Goal: Task Accomplishment & Management: Manage account settings

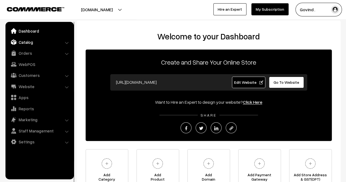
drag, startPoint x: 0, startPoint y: 0, endPoint x: 33, endPoint y: 44, distance: 55.0
click at [33, 44] on link "Catalog" at bounding box center [39, 42] width 65 height 10
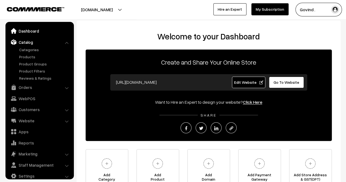
click at [31, 31] on link "Dashboard" at bounding box center [39, 31] width 65 height 10
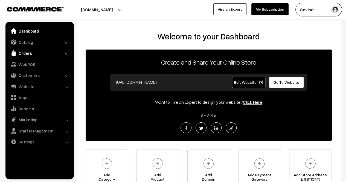
click at [29, 52] on link "Orders" at bounding box center [39, 53] width 65 height 10
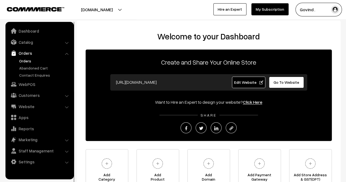
click at [26, 61] on link "Orders" at bounding box center [45, 61] width 54 height 6
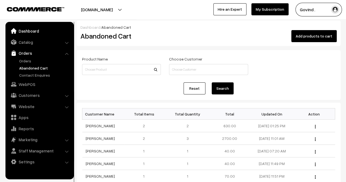
click at [24, 34] on link "Dashboard" at bounding box center [39, 31] width 65 height 10
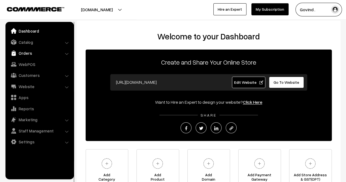
click at [21, 56] on link "Orders" at bounding box center [39, 53] width 65 height 10
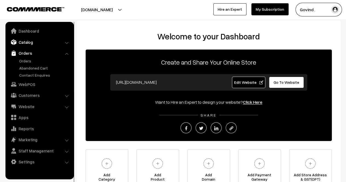
click at [24, 42] on link "Catalog" at bounding box center [39, 42] width 65 height 10
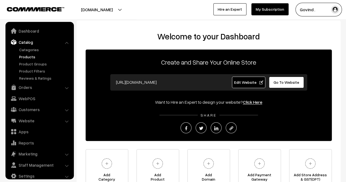
click at [25, 56] on link "Products" at bounding box center [45, 57] width 54 height 6
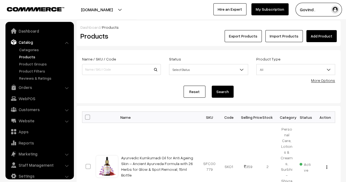
scroll to position [7, 0]
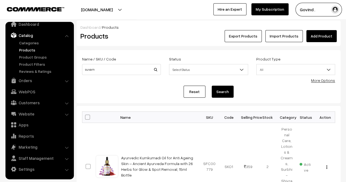
type input "suvarn"
click at [212, 86] on button "Search" at bounding box center [223, 92] width 22 height 12
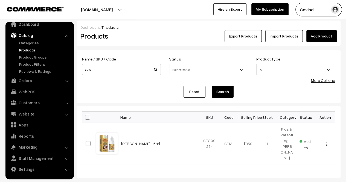
scroll to position [36, 0]
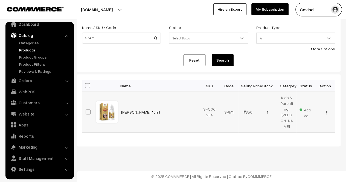
click at [327, 112] on img "button" at bounding box center [327, 113] width 1 height 4
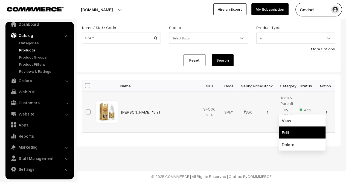
click at [307, 129] on link "Edit" at bounding box center [302, 133] width 47 height 12
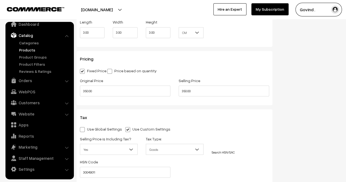
scroll to position [439, 0]
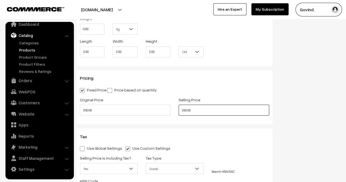
click at [186, 111] on input "350.00" at bounding box center [224, 110] width 91 height 11
type input "325.00"
click at [295, 106] on div "Status Active Inactive Active Publish Date Product Type -- Select -- -- Select …" at bounding box center [311, 21] width 68 height 818
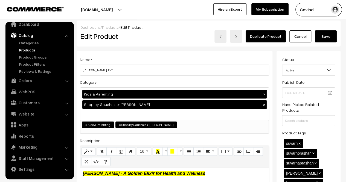
click at [331, 37] on button "Save" at bounding box center [326, 36] width 22 height 12
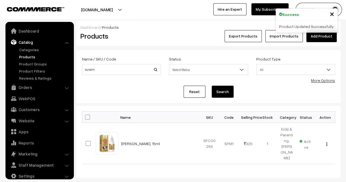
scroll to position [7, 0]
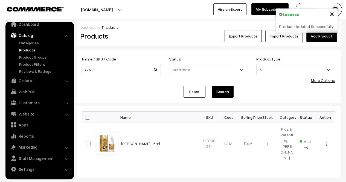
click at [120, 76] on div "Name / SKU / Code [PERSON_NAME]" at bounding box center [121, 67] width 87 height 23
click at [121, 75] on div "Name / SKU / Code [PERSON_NAME]" at bounding box center [121, 67] width 87 height 23
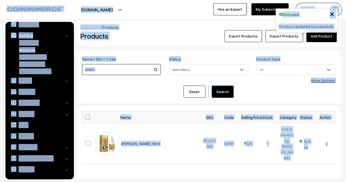
click at [126, 68] on input "suvarn" at bounding box center [121, 69] width 79 height 11
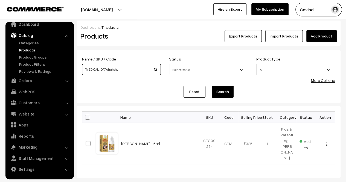
type input "[MEDICAL_DATA] raksha"
click at [212, 86] on button "Search" at bounding box center [223, 92] width 22 height 12
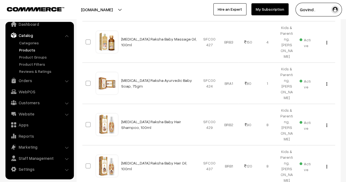
scroll to position [157, 0]
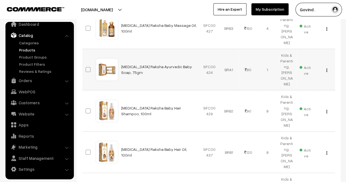
click at [327, 72] on img "button" at bounding box center [327, 70] width 1 height 4
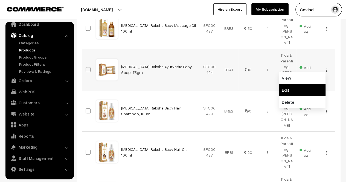
click at [306, 96] on link "Edit" at bounding box center [302, 90] width 47 height 12
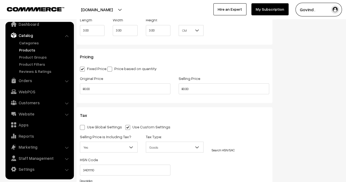
scroll to position [462, 0]
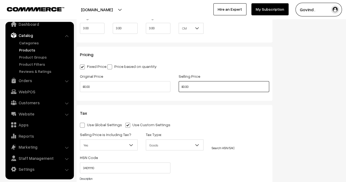
click at [185, 88] on input "80.00" at bounding box center [224, 86] width 91 height 11
type input "75.00"
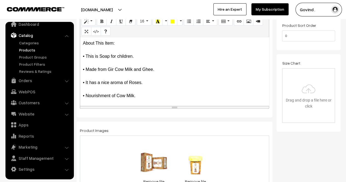
scroll to position [0, 0]
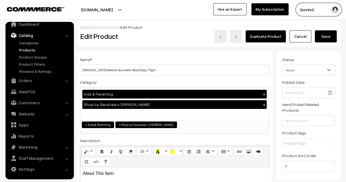
click at [326, 35] on button "Save" at bounding box center [326, 36] width 22 height 12
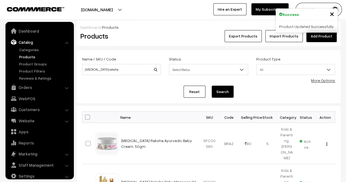
scroll to position [7, 0]
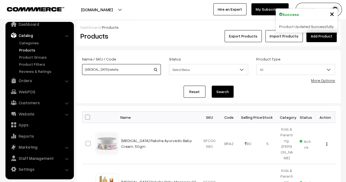
click at [147, 68] on input "[MEDICAL_DATA] raksha" at bounding box center [121, 69] width 79 height 11
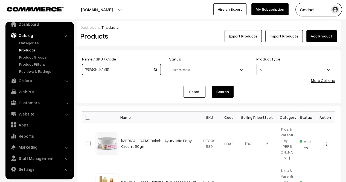
type input "[PERSON_NAME]"
click at [212, 86] on button "Search" at bounding box center [223, 92] width 22 height 12
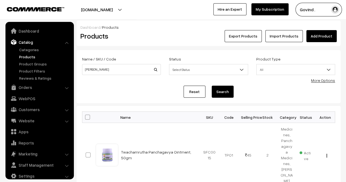
scroll to position [7, 0]
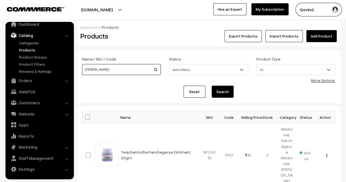
click at [135, 70] on input "amrut" at bounding box center [121, 69] width 79 height 11
type input "amrit"
click at [212, 86] on button "Search" at bounding box center [223, 92] width 22 height 12
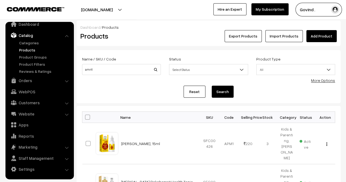
scroll to position [74, 0]
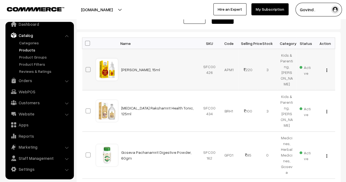
click at [327, 72] on img "button" at bounding box center [327, 70] width 1 height 4
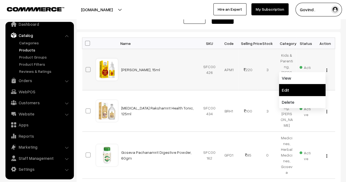
click at [308, 91] on link "Edit" at bounding box center [302, 90] width 47 height 12
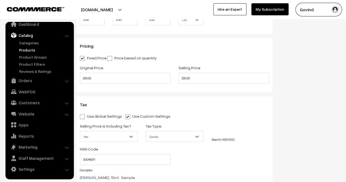
scroll to position [467, 0]
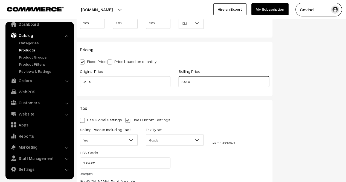
click at [186, 82] on input "220.00" at bounding box center [224, 81] width 91 height 11
type input "205.00"
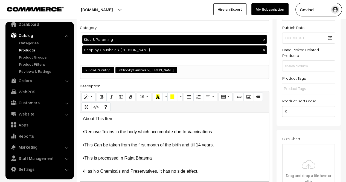
scroll to position [0, 0]
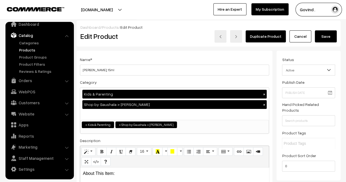
click at [331, 32] on button "Save" at bounding box center [326, 36] width 22 height 12
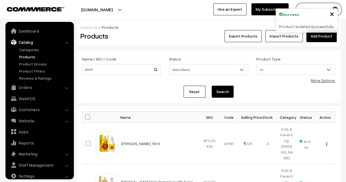
scroll to position [7, 0]
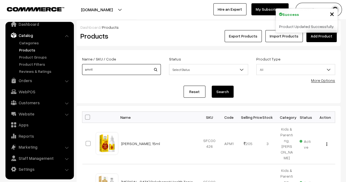
click at [146, 73] on input "amrit" at bounding box center [121, 69] width 79 height 11
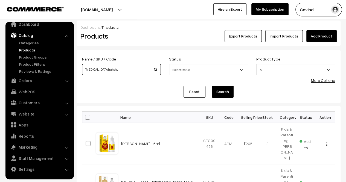
type input "bal raksha"
click at [212, 86] on button "Search" at bounding box center [223, 92] width 22 height 12
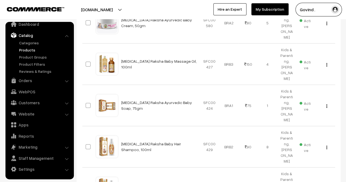
scroll to position [131, 0]
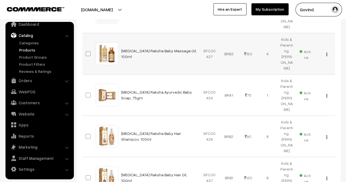
click at [327, 56] on img "button" at bounding box center [327, 55] width 1 height 4
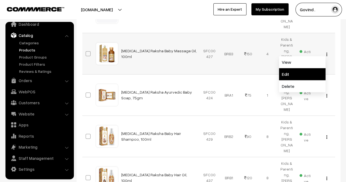
click at [309, 80] on link "Edit" at bounding box center [302, 74] width 47 height 12
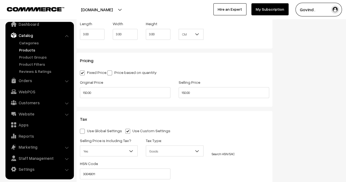
scroll to position [452, 0]
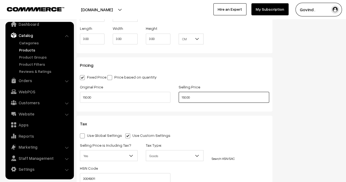
click at [183, 97] on input "150.00" at bounding box center [224, 97] width 91 height 11
type input "140.00"
click at [302, 93] on div "Status Active Inactive Active Publish Date Product Type -- Select -- -- Select …" at bounding box center [311, 8] width 68 height 818
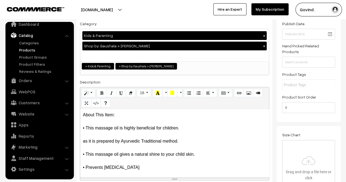
scroll to position [0, 0]
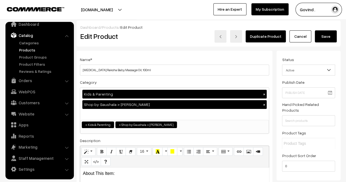
click at [326, 38] on button "Save" at bounding box center [326, 36] width 22 height 12
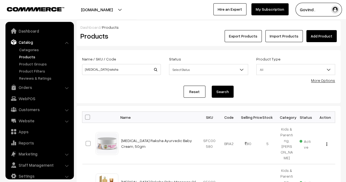
scroll to position [7, 0]
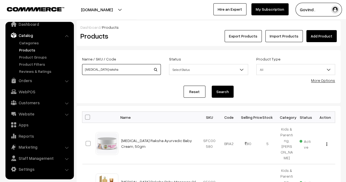
click at [111, 72] on input "[MEDICAL_DATA] raksha" at bounding box center [121, 69] width 79 height 11
type input "talcom"
click at [212, 86] on button "Search" at bounding box center [223, 92] width 22 height 12
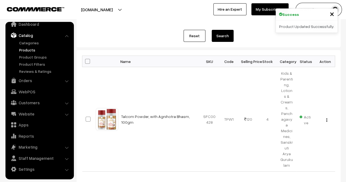
scroll to position [58, 0]
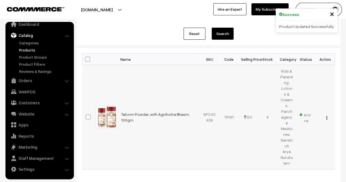
click at [327, 116] on img "button" at bounding box center [327, 118] width 1 height 4
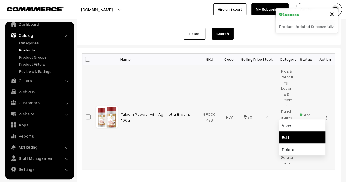
click at [306, 131] on link "Edit" at bounding box center [302, 137] width 47 height 12
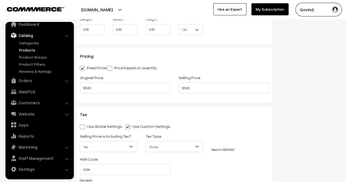
scroll to position [483, 0]
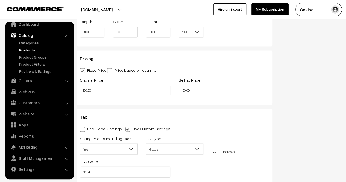
click at [186, 90] on input "120.00" at bounding box center [224, 90] width 91 height 11
type input "105.00"
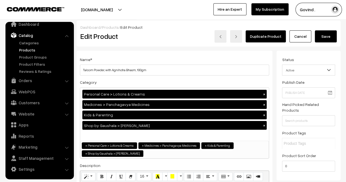
click at [328, 35] on button "Save" at bounding box center [326, 36] width 22 height 12
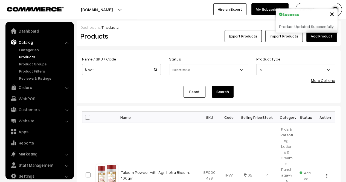
scroll to position [7, 0]
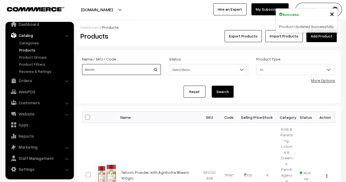
click at [124, 68] on input "talcom" at bounding box center [121, 69] width 79 height 11
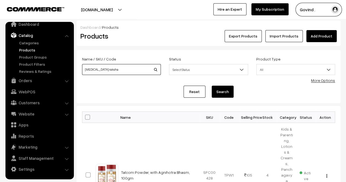
type input "[MEDICAL_DATA] raksha"
click at [212, 86] on button "Search" at bounding box center [223, 92] width 22 height 12
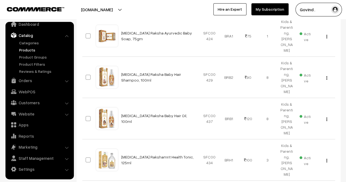
scroll to position [197, 0]
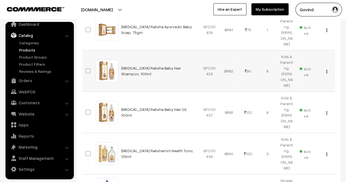
click at [327, 73] on img "button" at bounding box center [327, 72] width 1 height 4
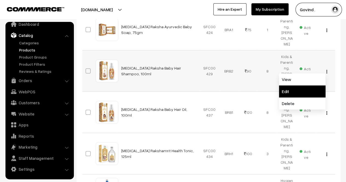
click at [306, 97] on link "Edit" at bounding box center [302, 91] width 47 height 12
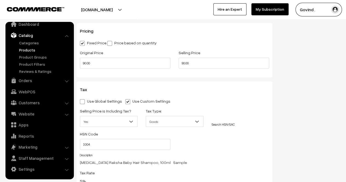
scroll to position [483, 0]
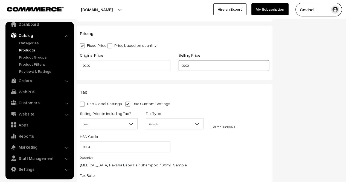
click at [185, 67] on input "90.00" at bounding box center [224, 65] width 91 height 11
type input "80.00"
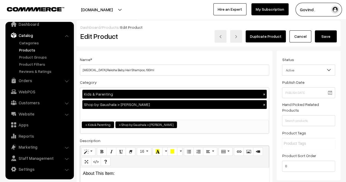
click at [327, 35] on button "Save" at bounding box center [326, 36] width 22 height 12
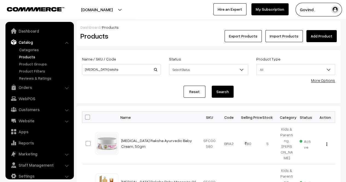
scroll to position [7, 0]
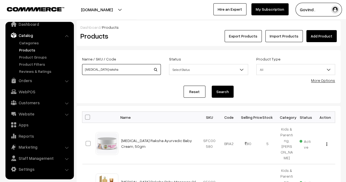
click at [114, 71] on input "[MEDICAL_DATA] raksha" at bounding box center [121, 69] width 79 height 11
type input "tulsi"
click at [212, 86] on button "Search" at bounding box center [223, 92] width 22 height 12
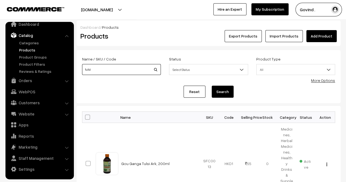
click at [138, 65] on input "tulsi" at bounding box center [121, 69] width 79 height 11
type input "t"
type input "gel"
click at [212, 86] on button "Search" at bounding box center [223, 92] width 22 height 12
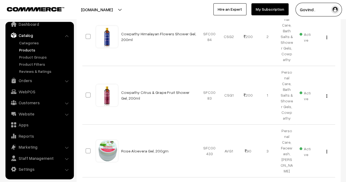
scroll to position [231, 0]
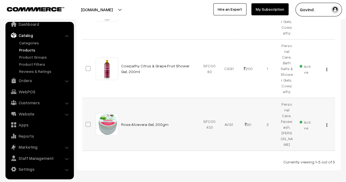
click at [327, 123] on img "button" at bounding box center [327, 125] width 1 height 4
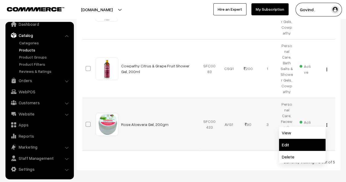
click at [309, 139] on link "Edit" at bounding box center [302, 145] width 47 height 12
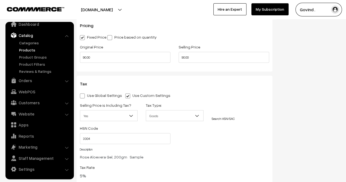
scroll to position [506, 0]
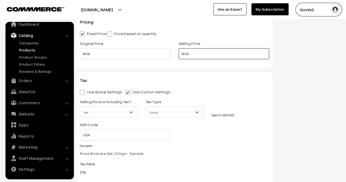
click at [183, 54] on input "90.00" at bounding box center [224, 53] width 91 height 11
type input "80.00"
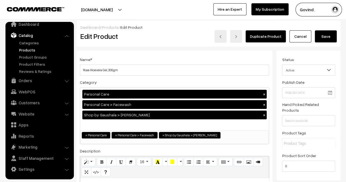
click at [323, 41] on button "Save" at bounding box center [326, 36] width 22 height 12
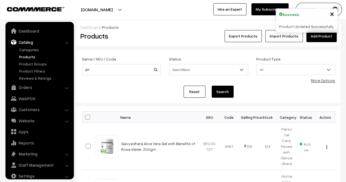
scroll to position [7, 0]
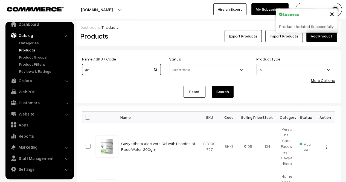
click at [126, 66] on input "gel" at bounding box center [121, 69] width 79 height 11
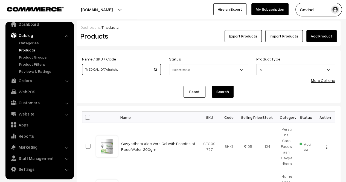
type input "[MEDICAL_DATA] raksha"
click at [212, 86] on button "Search" at bounding box center [223, 92] width 22 height 12
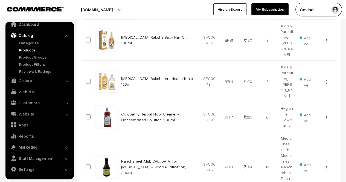
scroll to position [273, 0]
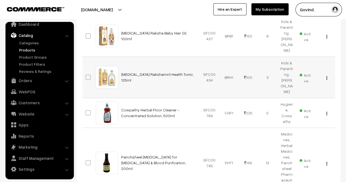
click at [327, 80] on img "button" at bounding box center [327, 78] width 1 height 4
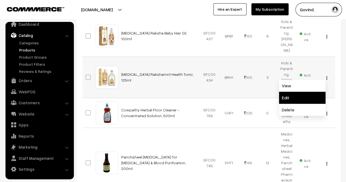
click at [309, 104] on link "Edit" at bounding box center [302, 98] width 47 height 12
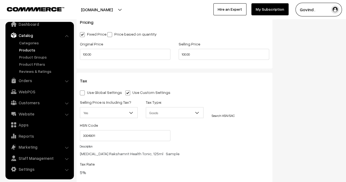
scroll to position [496, 0]
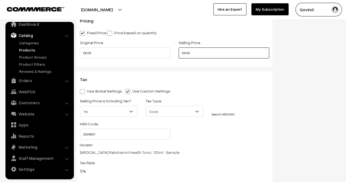
click at [187, 53] on input "100.00" at bounding box center [224, 52] width 91 height 11
type input "90.00"
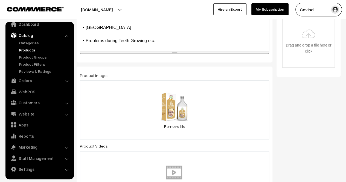
scroll to position [13, 0]
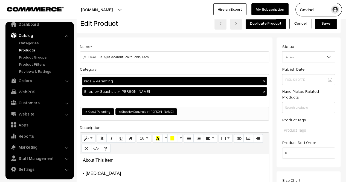
click at [331, 28] on button "Save" at bounding box center [326, 23] width 22 height 12
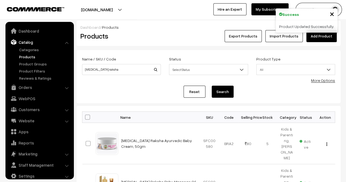
scroll to position [7, 0]
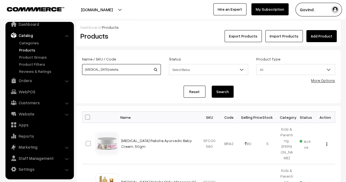
click at [122, 70] on input "[MEDICAL_DATA] raksha" at bounding box center [121, 69] width 79 height 11
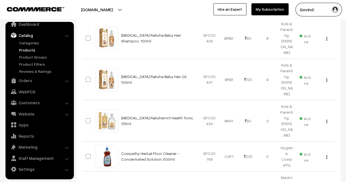
scroll to position [236, 0]
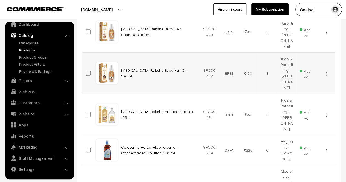
click at [327, 76] on img "button" at bounding box center [327, 74] width 1 height 4
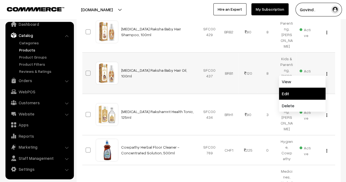
click at [309, 100] on link "Edit" at bounding box center [302, 94] width 47 height 12
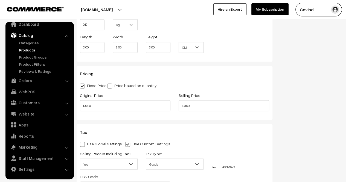
scroll to position [441, 0]
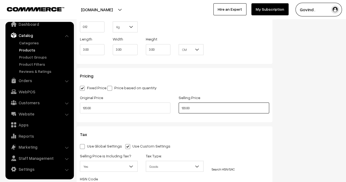
click at [184, 108] on input "120.00" at bounding box center [224, 107] width 91 height 11
type input "110.00"
click at [291, 105] on div "Status Active Inactive Active Publish Date Product Type -- Select -- -- Select …" at bounding box center [311, 19] width 68 height 818
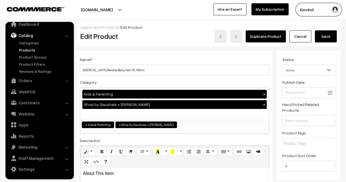
click at [326, 35] on button "Save" at bounding box center [326, 36] width 22 height 12
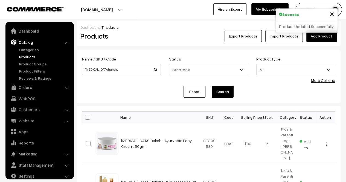
scroll to position [7, 0]
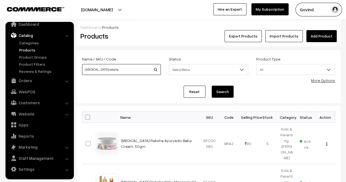
click at [114, 67] on input "[MEDICAL_DATA] raksha" at bounding box center [121, 69] width 79 height 11
type input "v"
type input "calcium"
click at [212, 86] on button "Search" at bounding box center [223, 92] width 22 height 12
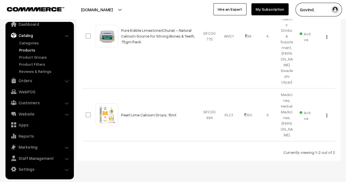
scroll to position [143, 0]
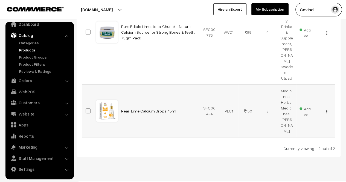
click at [327, 110] on img "button" at bounding box center [327, 112] width 1 height 4
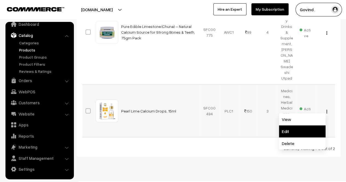
click at [311, 125] on link "Edit" at bounding box center [302, 131] width 47 height 12
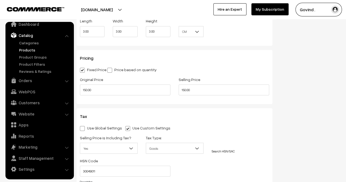
scroll to position [467, 0]
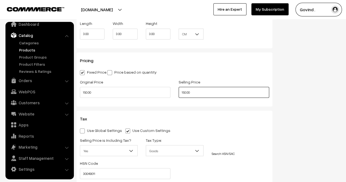
click at [185, 95] on input "150.00" at bounding box center [224, 92] width 91 height 11
type input "140.00"
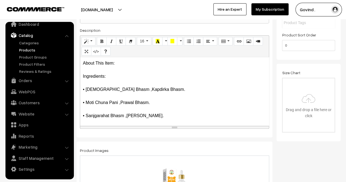
scroll to position [0, 0]
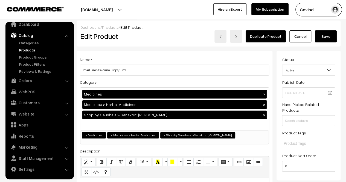
click at [327, 46] on div "Dashboard / Products / Edit Product Edit Product Duplicate Product Cancel Save" at bounding box center [209, 34] width 264 height 26
click at [326, 38] on button "Save" at bounding box center [326, 36] width 22 height 12
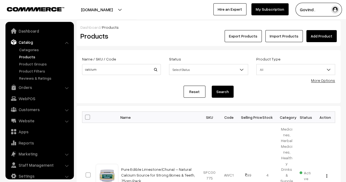
scroll to position [7, 0]
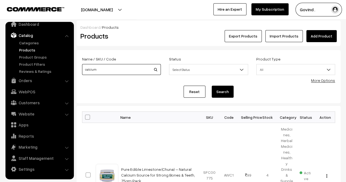
click at [124, 68] on input "calcium" at bounding box center [121, 69] width 79 height 11
type input "netra"
click at [212, 86] on button "Search" at bounding box center [223, 92] width 22 height 12
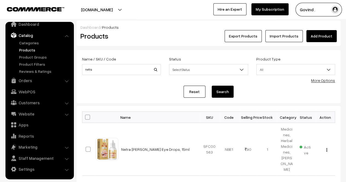
scroll to position [36, 0]
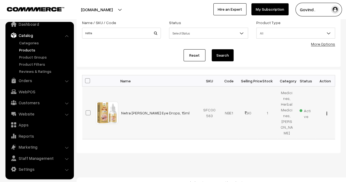
click at [327, 115] on img "button" at bounding box center [327, 114] width 1 height 4
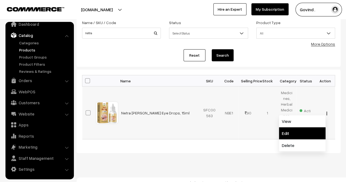
click at [300, 134] on link "Edit" at bounding box center [302, 133] width 47 height 12
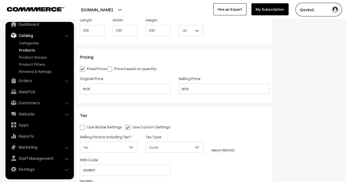
scroll to position [472, 0]
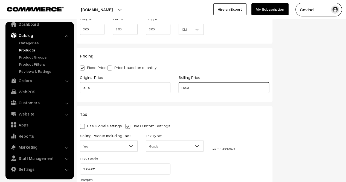
click at [184, 87] on input "90.00" at bounding box center [224, 87] width 91 height 11
type input "80.00"
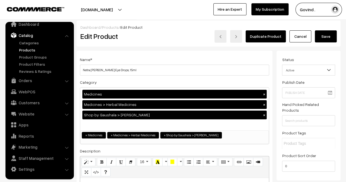
click at [325, 35] on button "Save" at bounding box center [326, 36] width 22 height 12
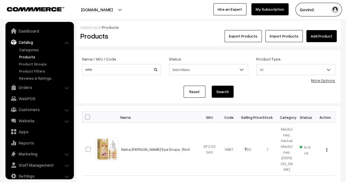
scroll to position [7, 0]
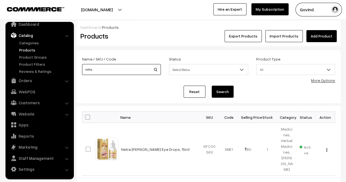
click at [119, 65] on input "netra" at bounding box center [121, 69] width 79 height 11
type input "h"
type input "jal"
click at [212, 86] on button "Search" at bounding box center [223, 92] width 22 height 12
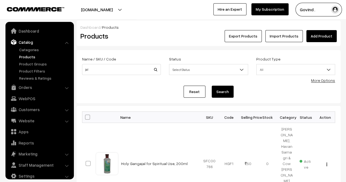
scroll to position [7, 0]
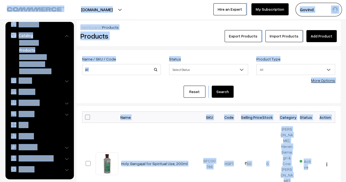
click at [115, 75] on div "Name / SKU / Code jal" at bounding box center [121, 67] width 87 height 23
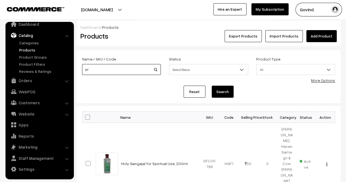
click at [115, 73] on input "jal" at bounding box center [121, 69] width 79 height 11
type input "purifier"
click at [212, 86] on button "Search" at bounding box center [223, 92] width 22 height 12
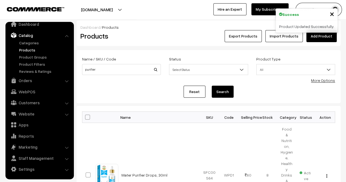
scroll to position [48, 0]
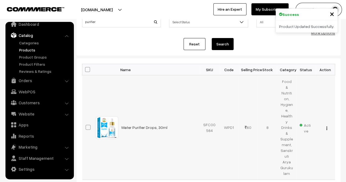
click at [327, 127] on img "button" at bounding box center [327, 129] width 1 height 4
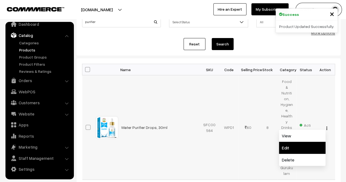
click at [311, 142] on link "Edit" at bounding box center [302, 148] width 47 height 12
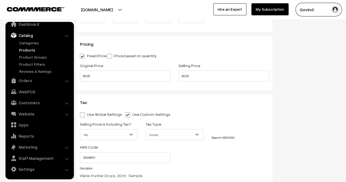
scroll to position [546, 0]
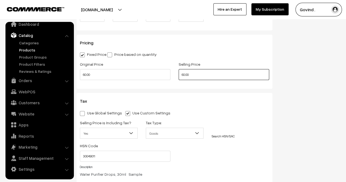
click at [184, 76] on input "60.00" at bounding box center [224, 74] width 91 height 11
type input "55.00"
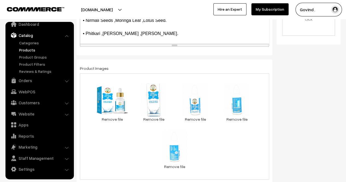
scroll to position [0, 0]
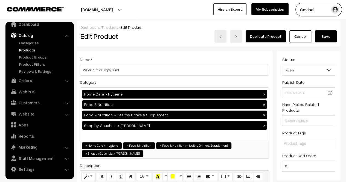
click at [319, 45] on div "Dashboard / Products / Edit Product Edit Product Duplicate Product Cancel Save" at bounding box center [209, 34] width 264 height 26
click at [323, 35] on button "Save" at bounding box center [326, 36] width 22 height 12
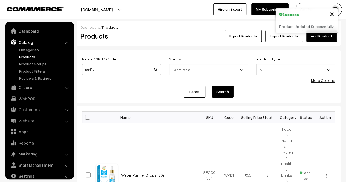
scroll to position [7, 0]
